Goal: Information Seeking & Learning: Learn about a topic

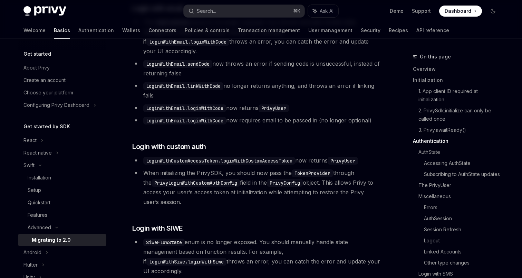
scroll to position [49, 0]
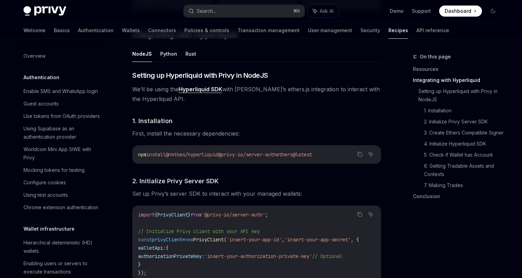
click at [48, 9] on img at bounding box center [44, 11] width 43 height 10
type textarea "*"
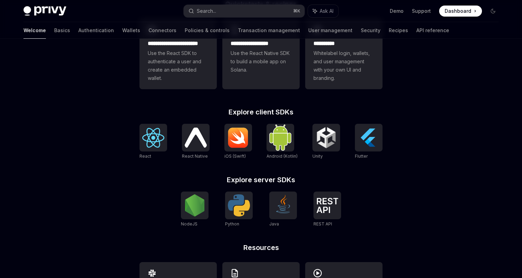
scroll to position [272, 0]
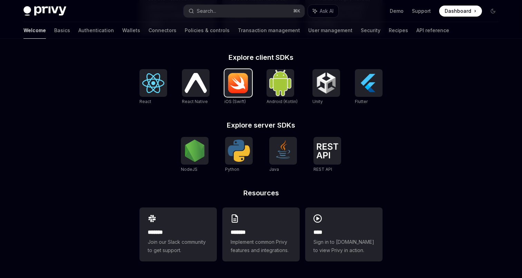
click at [246, 86] on img at bounding box center [238, 83] width 22 height 21
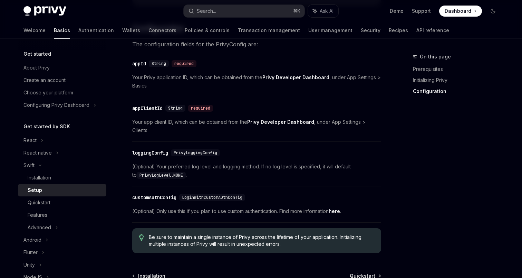
scroll to position [216, 0]
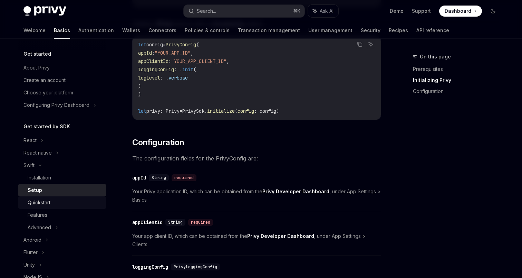
click at [77, 200] on div "Quickstart" at bounding box center [65, 202] width 75 height 8
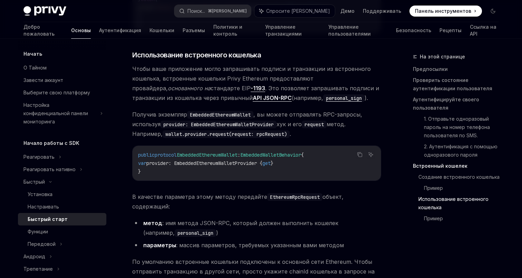
scroll to position [1240, 0]
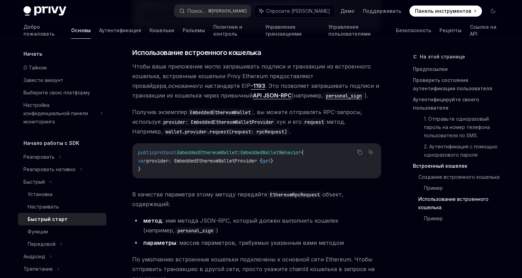
click at [297, 238] on li "параметры : массив параметров, требуемых указанным вами методом" at bounding box center [256, 243] width 249 height 10
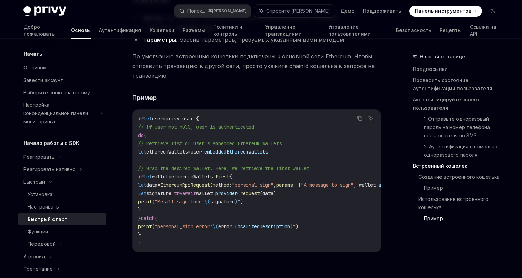
scroll to position [1442, 0]
click at [49, 227] on div "Функции" at bounding box center [65, 231] width 75 height 8
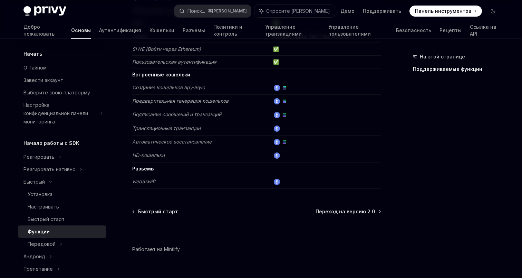
scroll to position [138, 0]
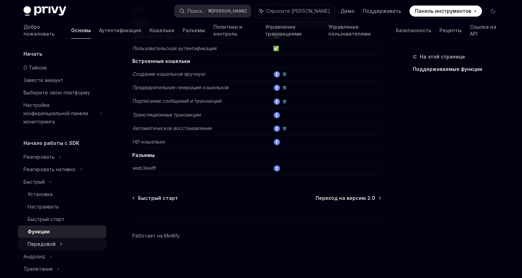
click at [70, 238] on div "Передовой" at bounding box center [62, 244] width 88 height 12
type textarea "*"
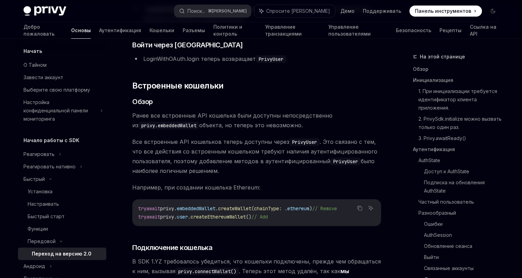
scroll to position [2218, 0]
